Goal: Information Seeking & Learning: Learn about a topic

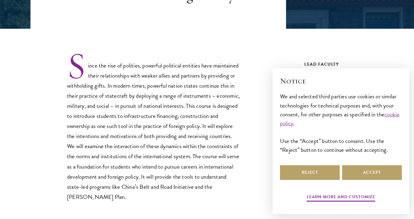
scroll to position [170, 0]
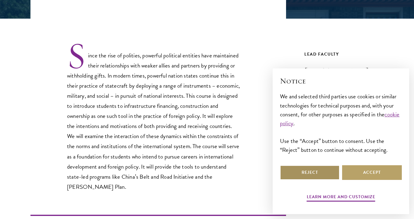
click at [316, 178] on button "Reject" at bounding box center [310, 172] width 60 height 15
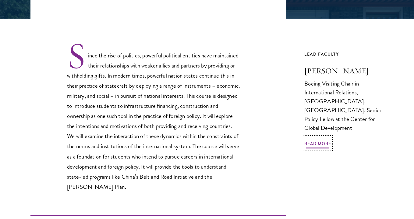
click at [314, 144] on span "Read More" at bounding box center [317, 144] width 27 height 9
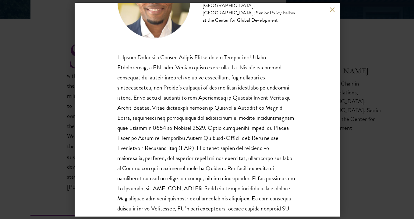
scroll to position [5, 0]
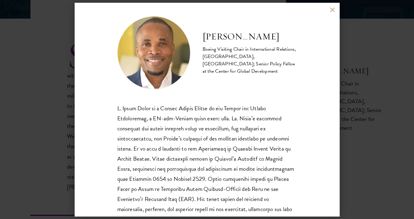
click at [332, 10] on button at bounding box center [332, 9] width 5 height 5
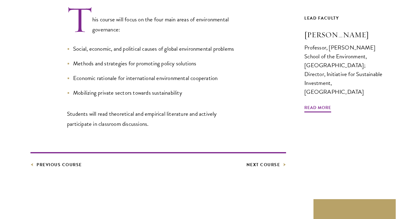
scroll to position [226, 0]
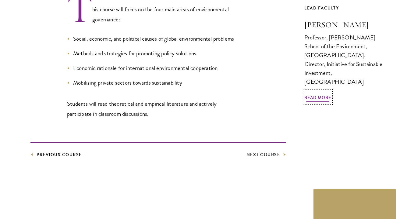
click at [316, 94] on span "Read More" at bounding box center [317, 98] width 27 height 9
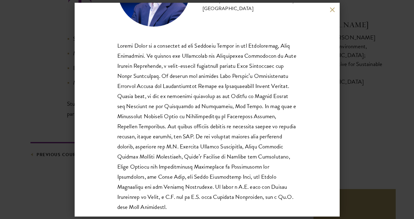
scroll to position [71, 0]
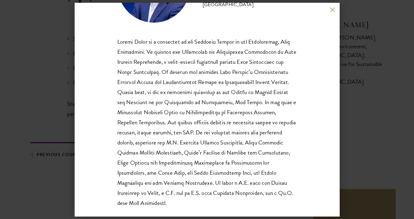
click at [330, 12] on button at bounding box center [332, 9] width 5 height 5
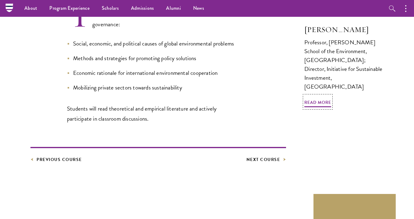
scroll to position [226, 0]
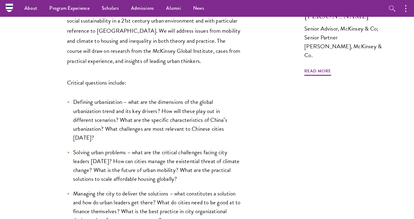
scroll to position [177, 0]
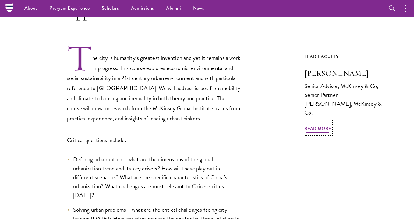
click at [312, 124] on span "Read More" at bounding box center [317, 128] width 27 height 9
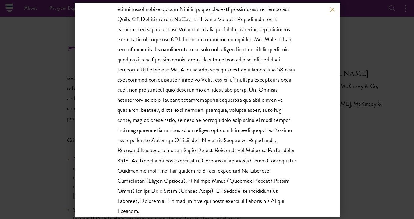
scroll to position [182, 0]
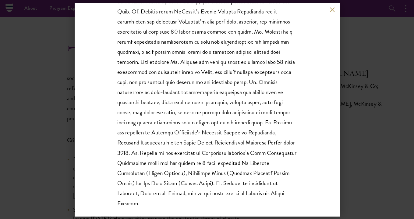
click at [330, 11] on button at bounding box center [332, 9] width 5 height 5
